Goal: Information Seeking & Learning: Learn about a topic

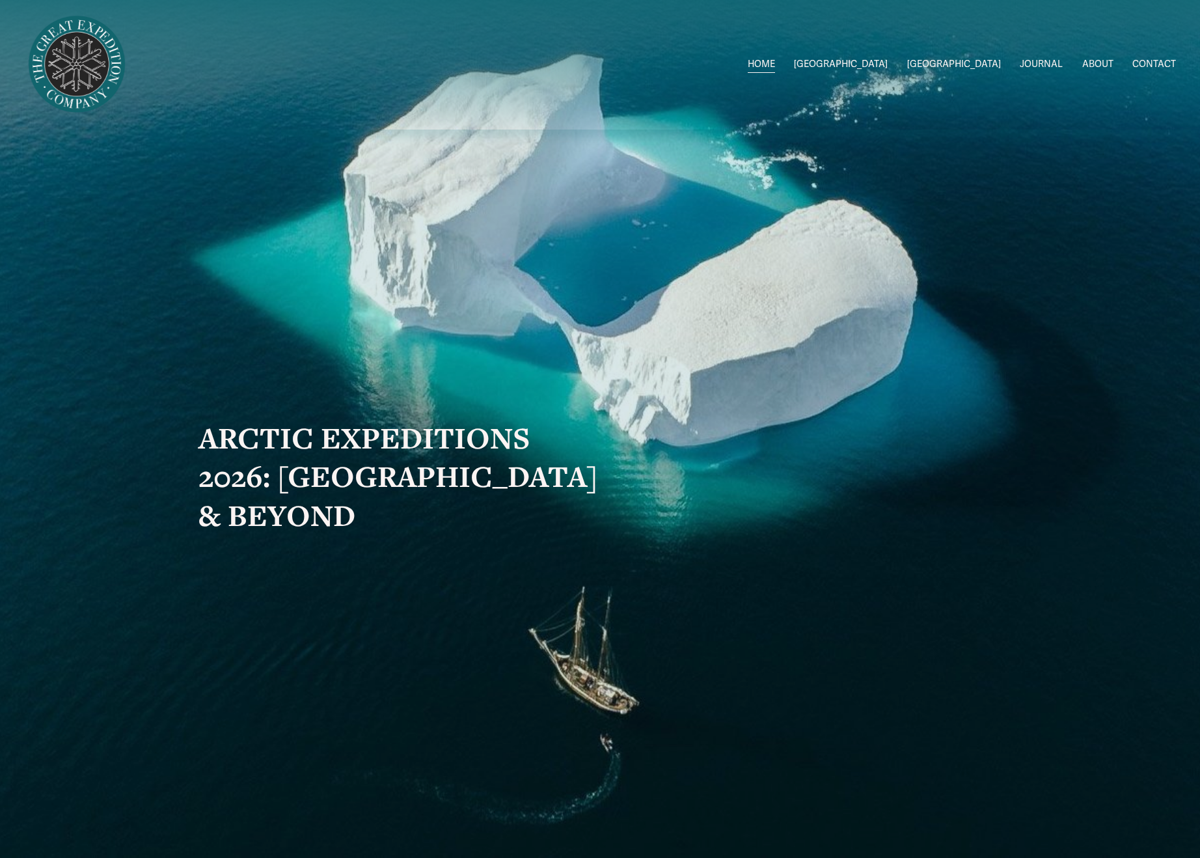
click at [1106, 66] on link "ABOUT" at bounding box center [1097, 64] width 31 height 19
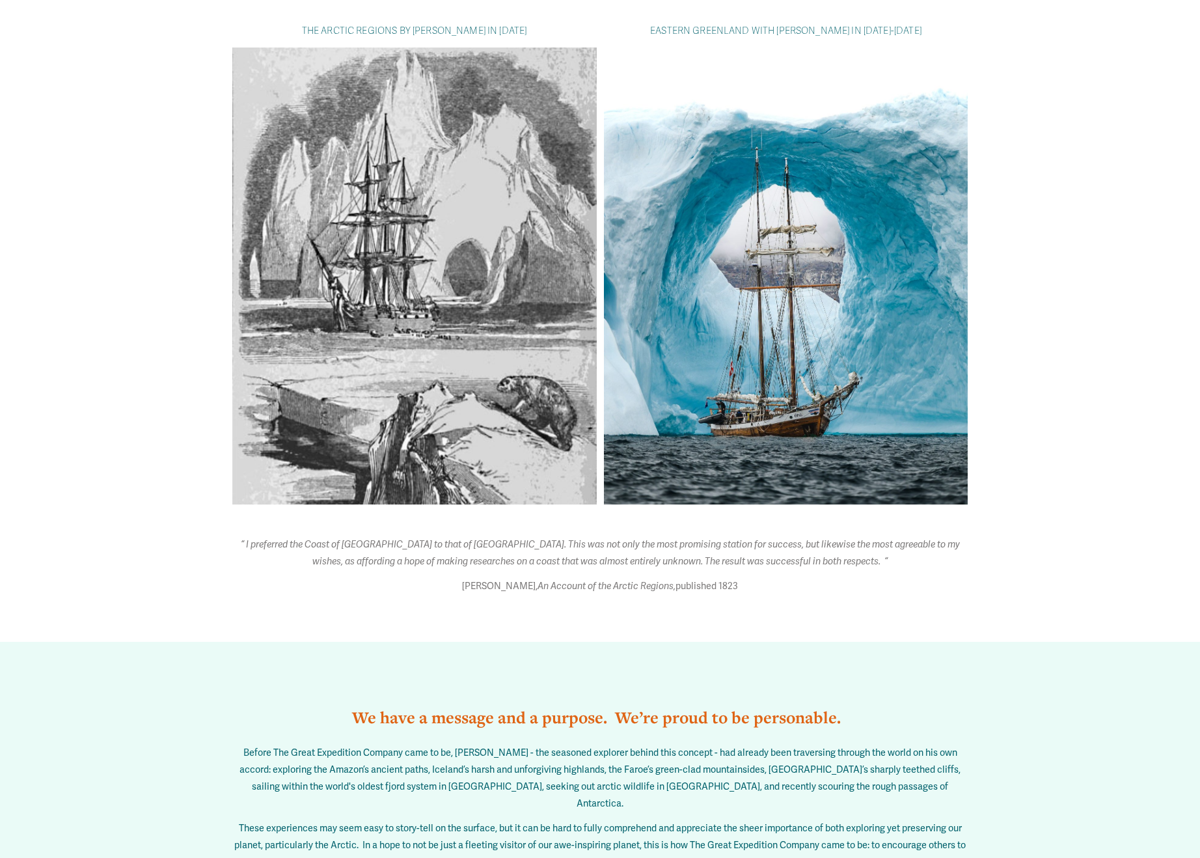
scroll to position [904, 0]
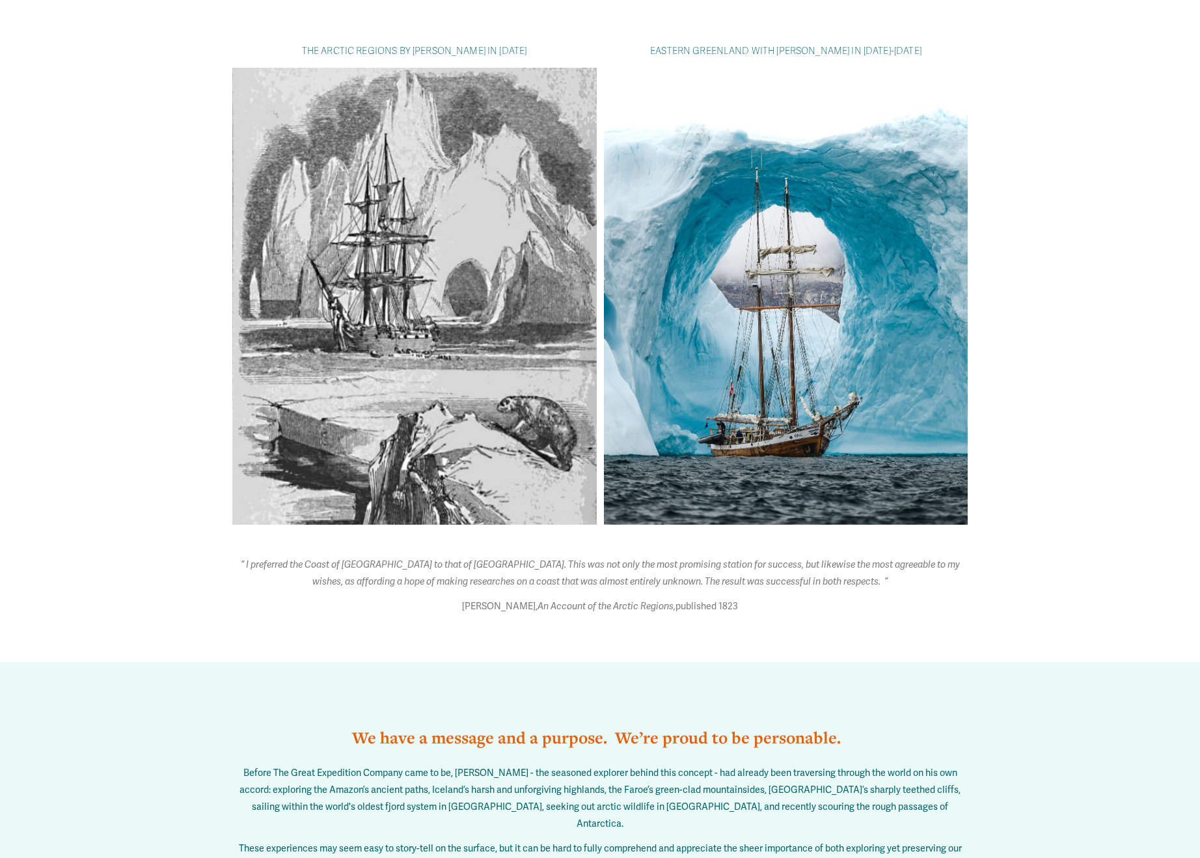
click at [721, 357] on div at bounding box center [786, 296] width 364 height 457
click at [722, 358] on div at bounding box center [786, 296] width 364 height 457
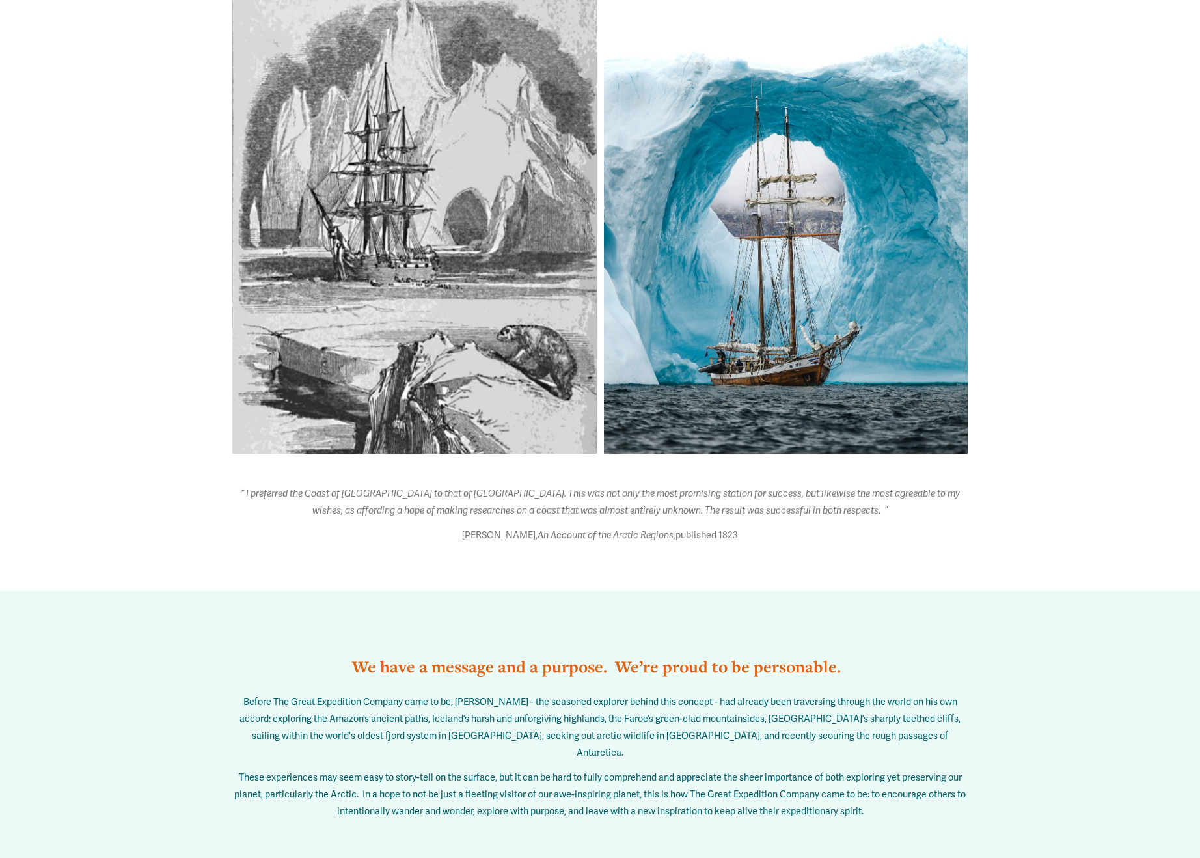
scroll to position [864, 0]
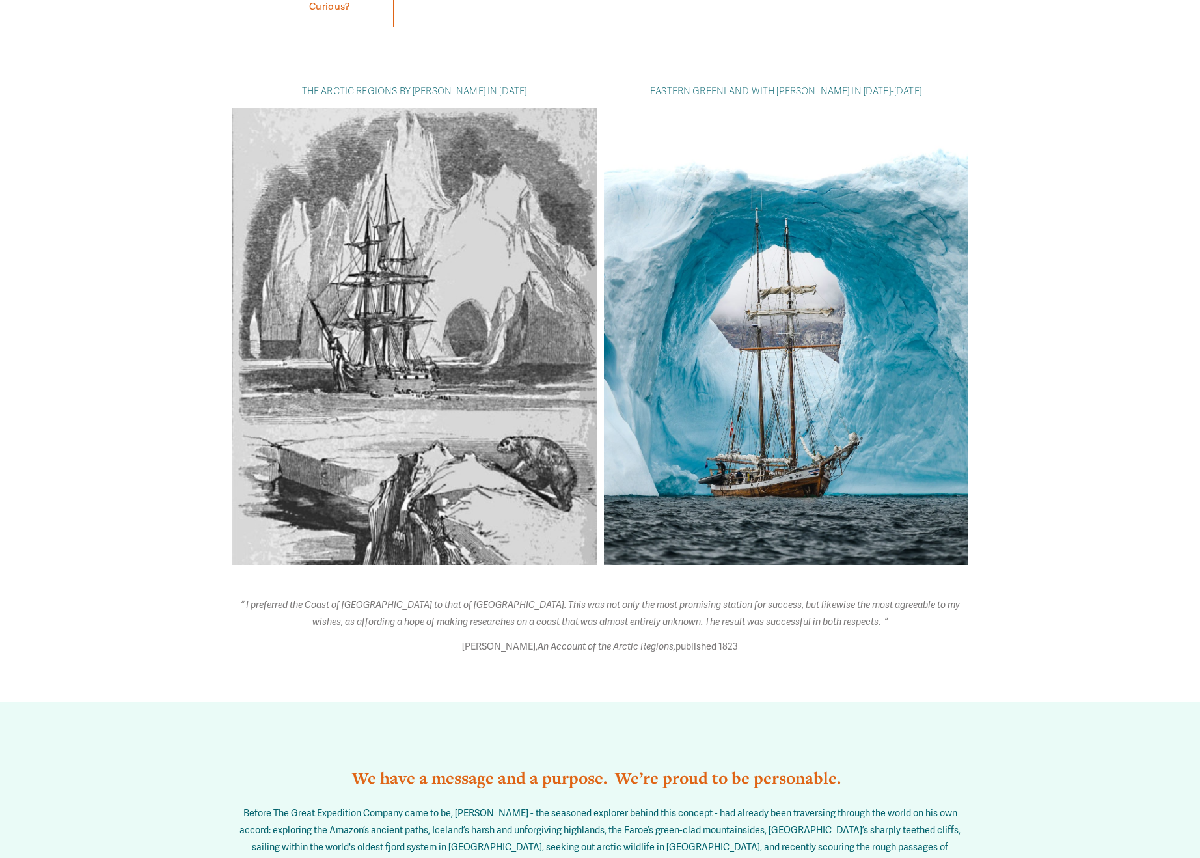
click at [780, 422] on div at bounding box center [786, 336] width 364 height 457
click at [794, 84] on pre "EASTERN GREENLAND WITH [PERSON_NAME] IN [DATE]-[DATE]" at bounding box center [786, 91] width 364 height 17
click at [793, 291] on div at bounding box center [786, 336] width 364 height 457
